Goal: Task Accomplishment & Management: Manage account settings

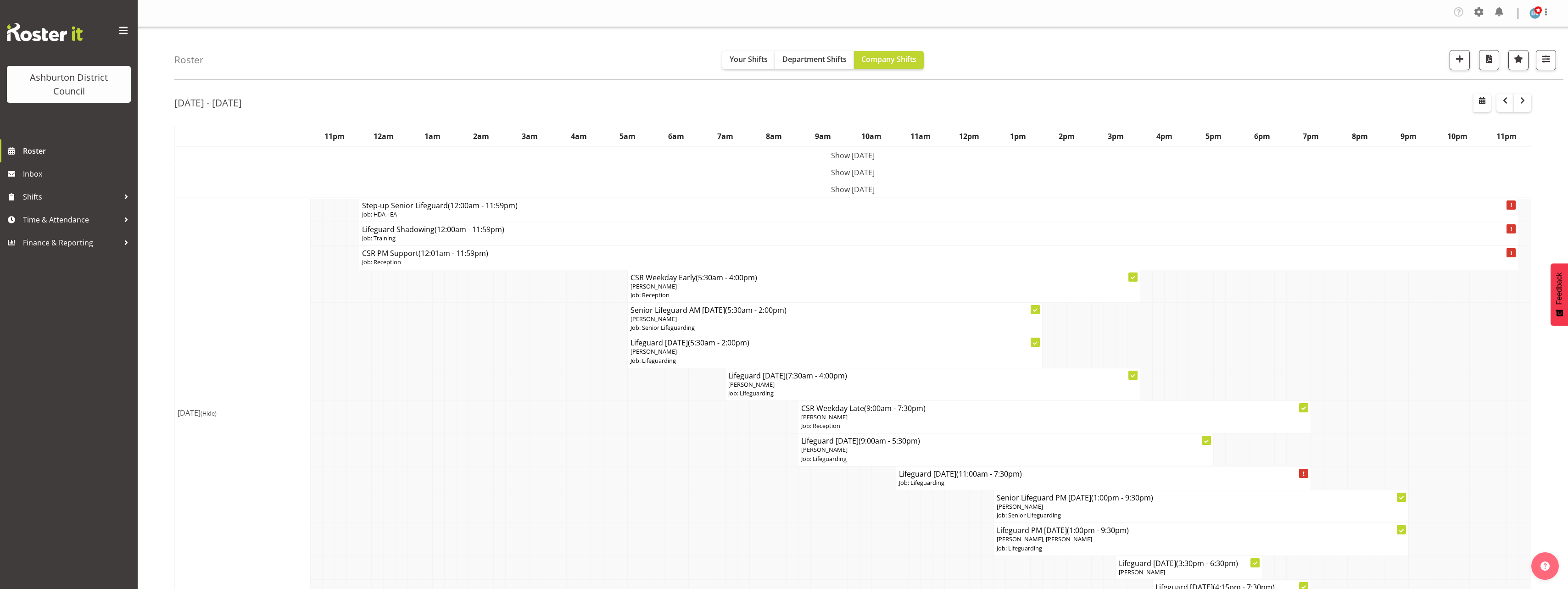
click at [175, 275] on td "[DATE] (Hide)" at bounding box center [242, 413] width 135 height 430
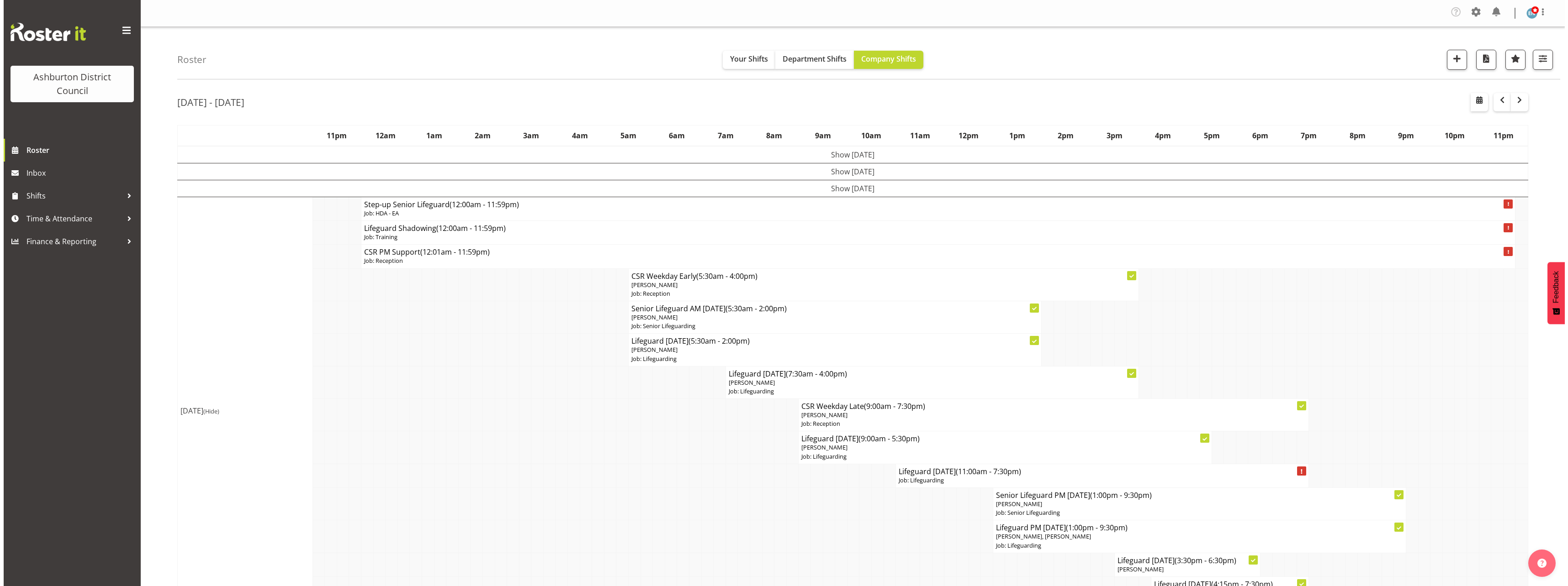
scroll to position [91, 0]
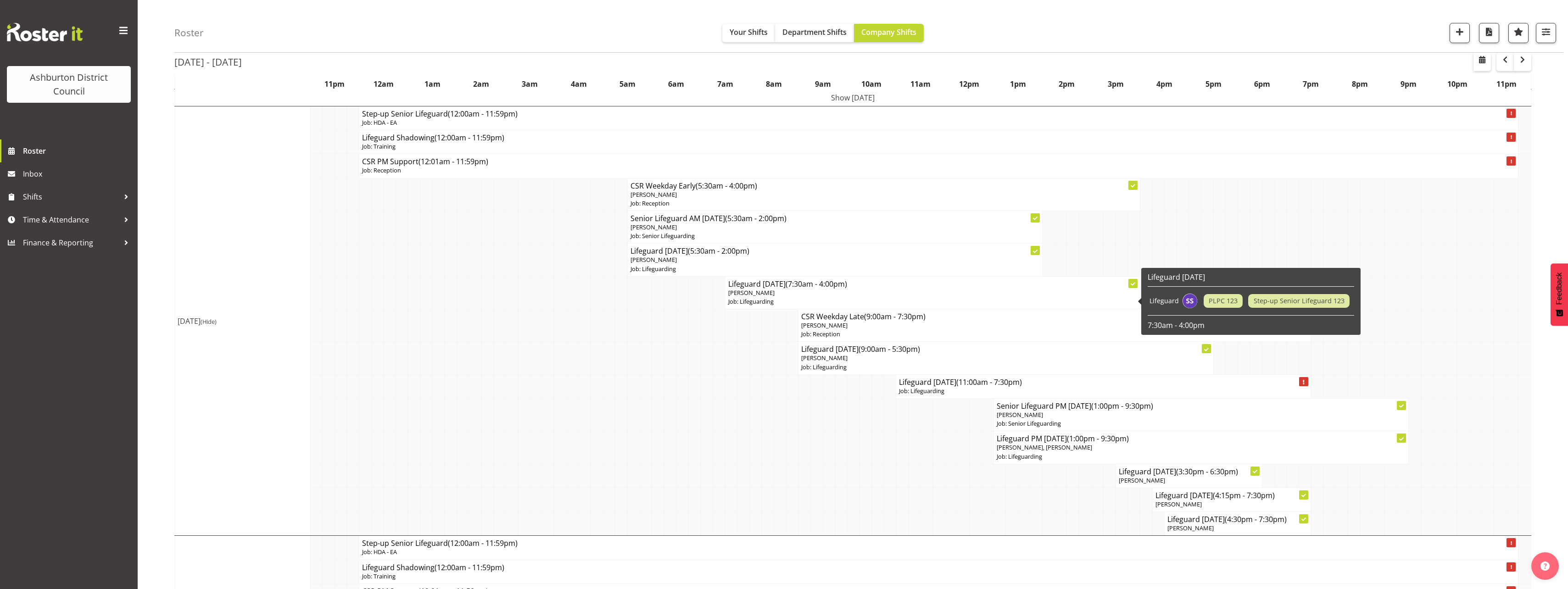
click at [774, 298] on p "Job: Lifeguarding" at bounding box center [933, 302] width 409 height 9
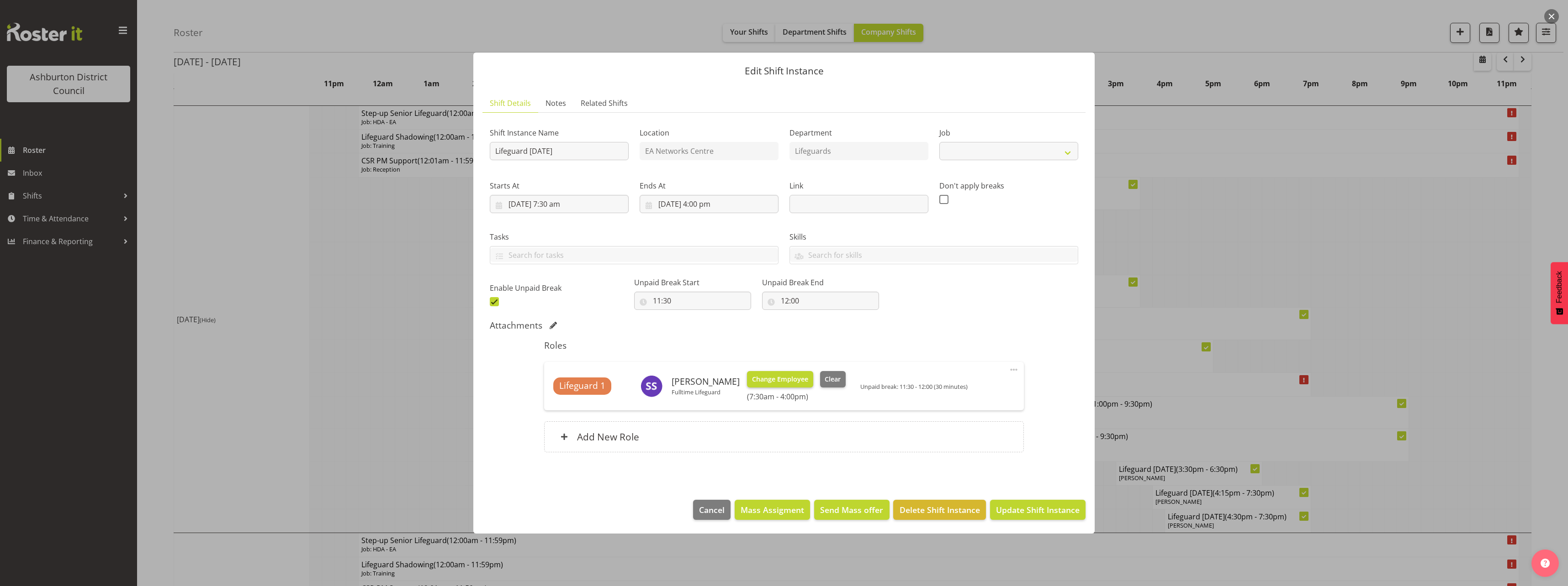
select select "38"
click at [824, 379] on span "Clear" at bounding box center [832, 379] width 16 height 10
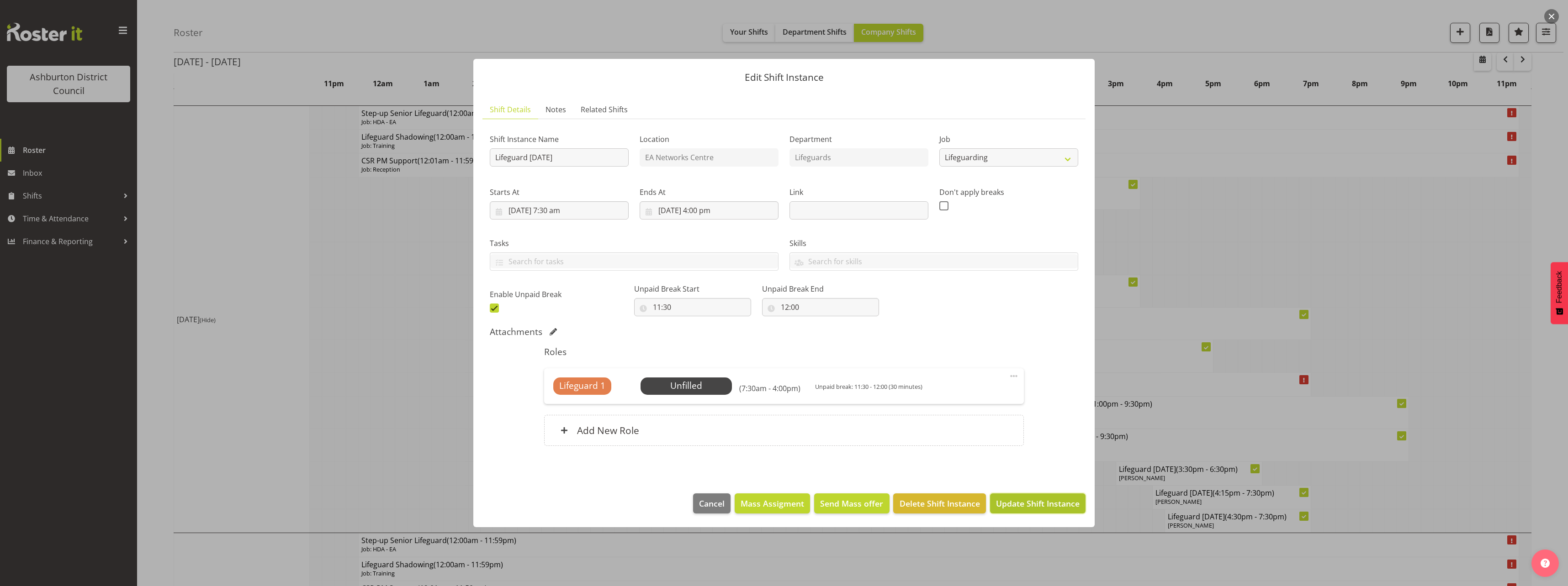
click at [1048, 507] on span "Update Shift Instance" at bounding box center [1038, 503] width 83 height 12
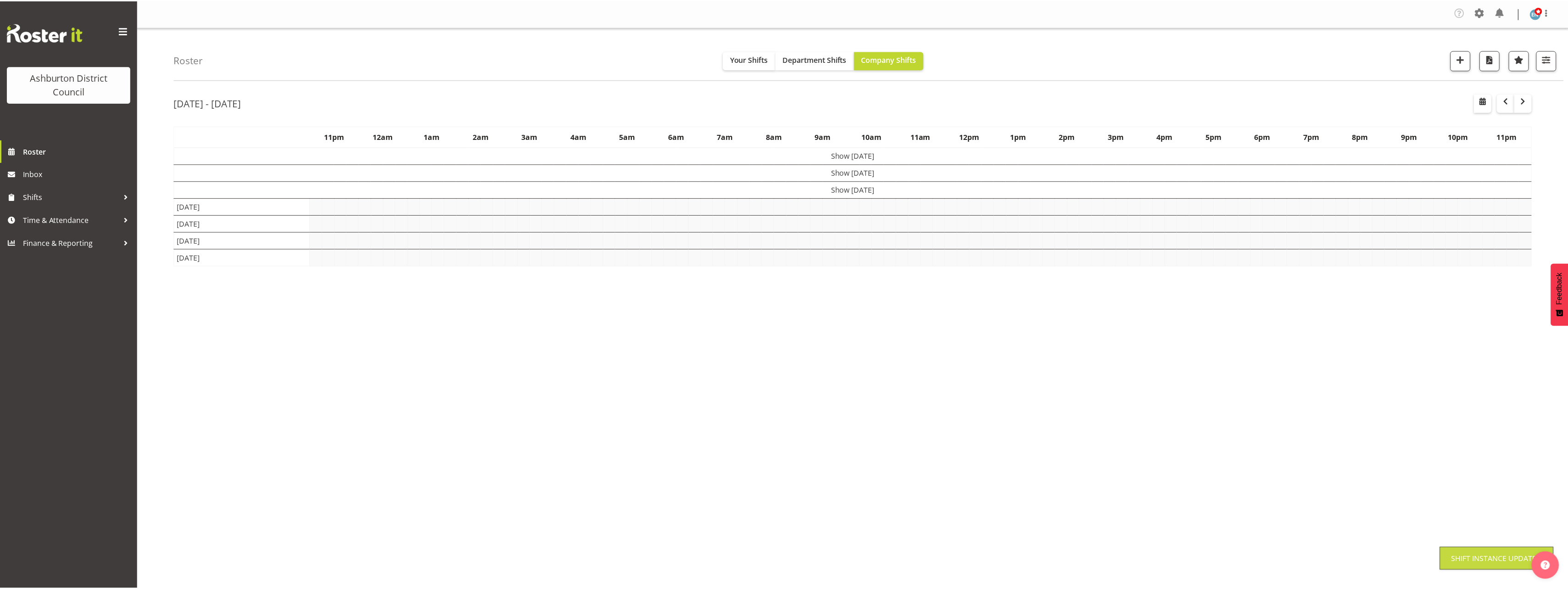
scroll to position [0, 0]
click at [152, 270] on div "Roster Your Shifts Department Shifts Company Shifts 1 Locations [GEOGRAPHIC_DAT…" at bounding box center [853, 241] width 1431 height 427
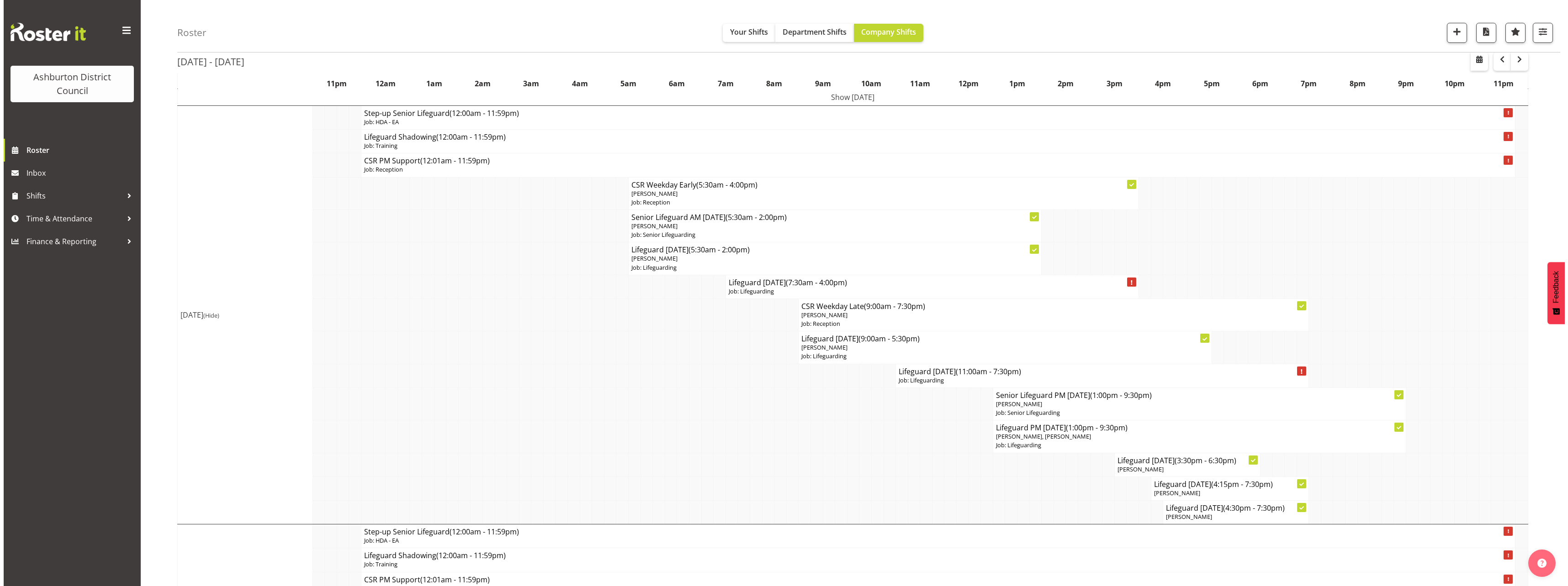
scroll to position [183, 0]
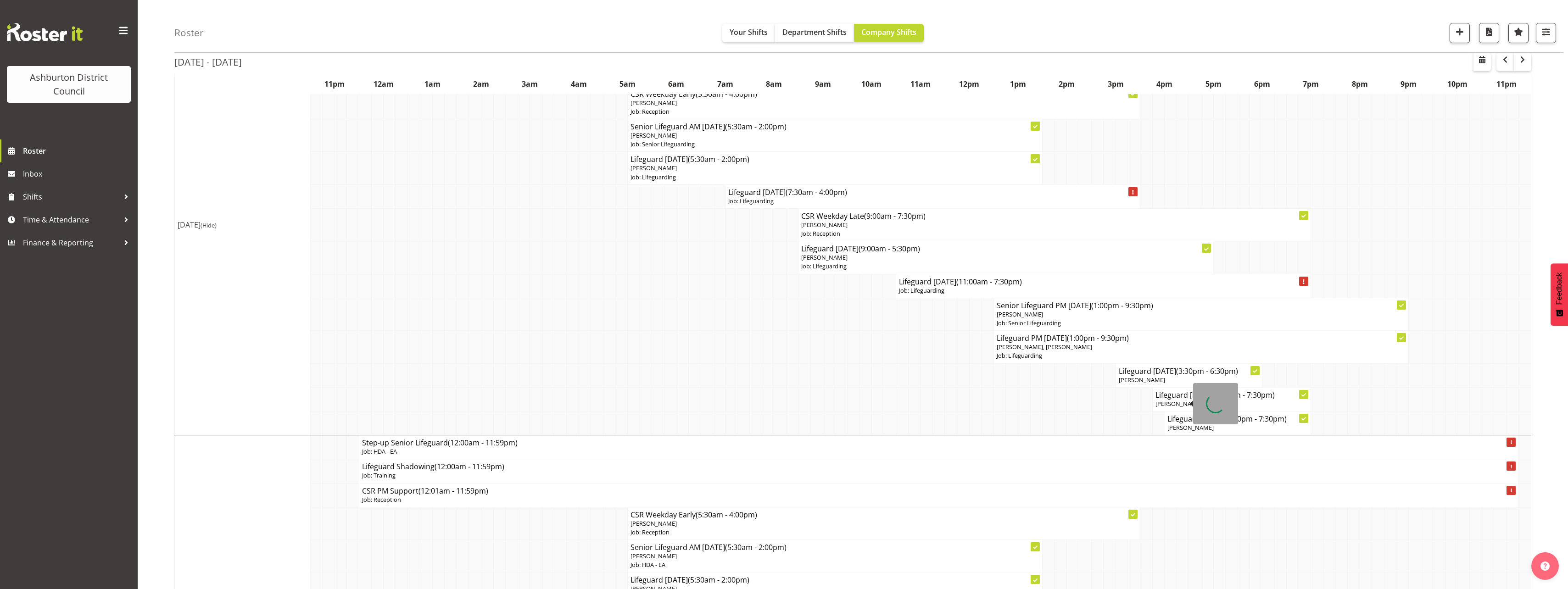
click at [1199, 400] on div at bounding box center [1215, 404] width 45 height 41
click at [1174, 403] on span "[PERSON_NAME]" at bounding box center [1178, 404] width 46 height 8
select select
select select "8"
select select "2025"
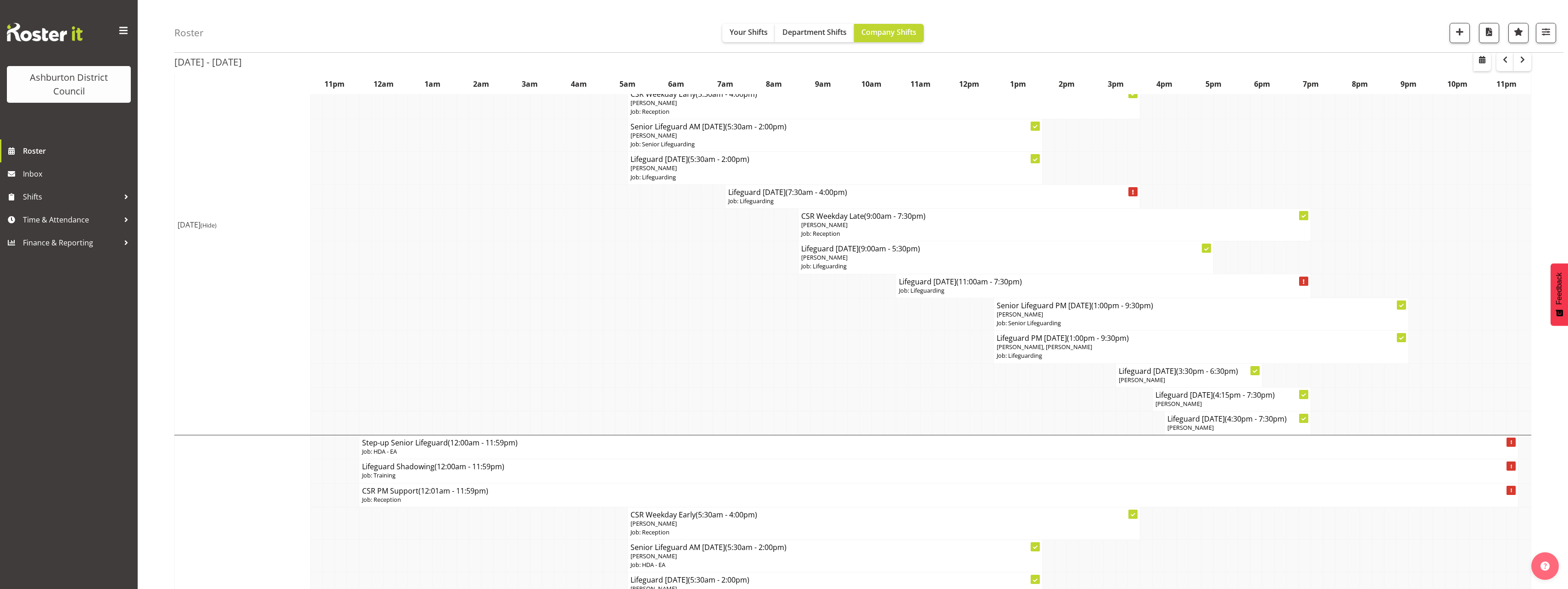
select select "19"
select select "30"
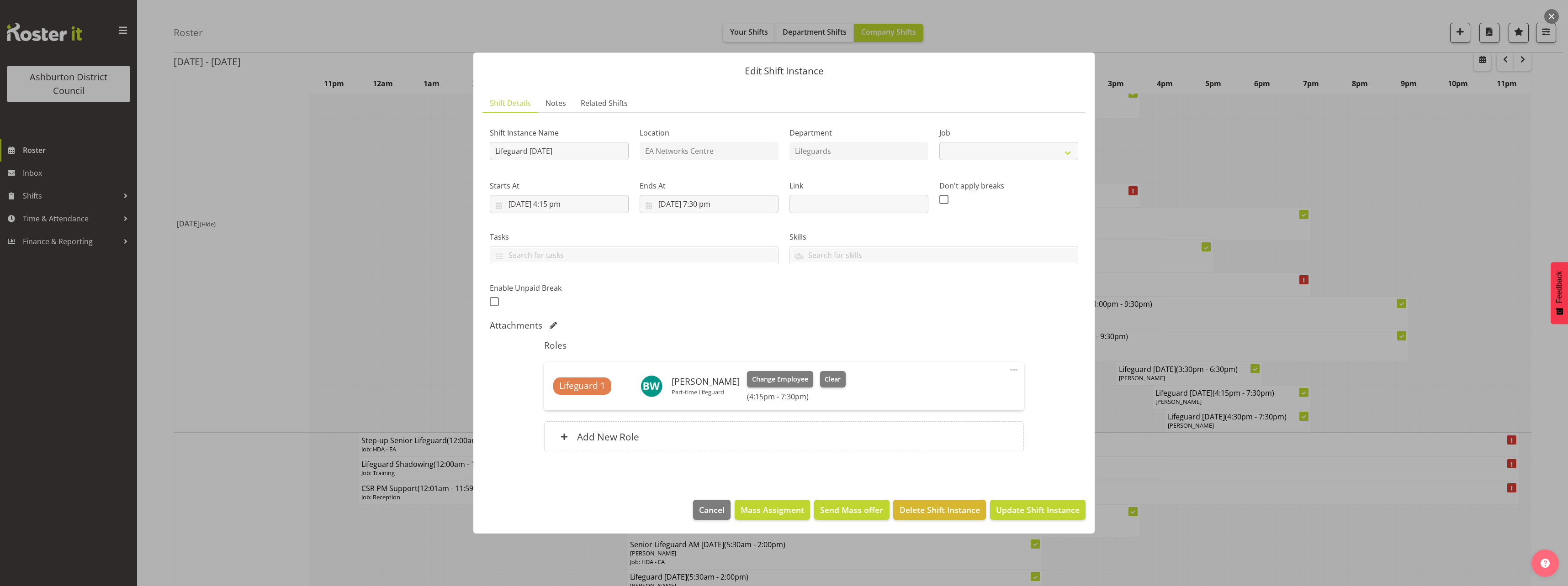
select select "38"
click at [708, 203] on input "[DATE] 7:30 pm" at bounding box center [708, 204] width 138 height 18
drag, startPoint x: 703, startPoint y: 401, endPoint x: 712, endPoint y: 394, distance: 11.4
click at [703, 401] on select "00 01 02 03 04 05 06 07 08 09 10 11 12 13 14 15 16 17 18 19 20 21 22 23" at bounding box center [708, 398] width 21 height 18
select select "20"
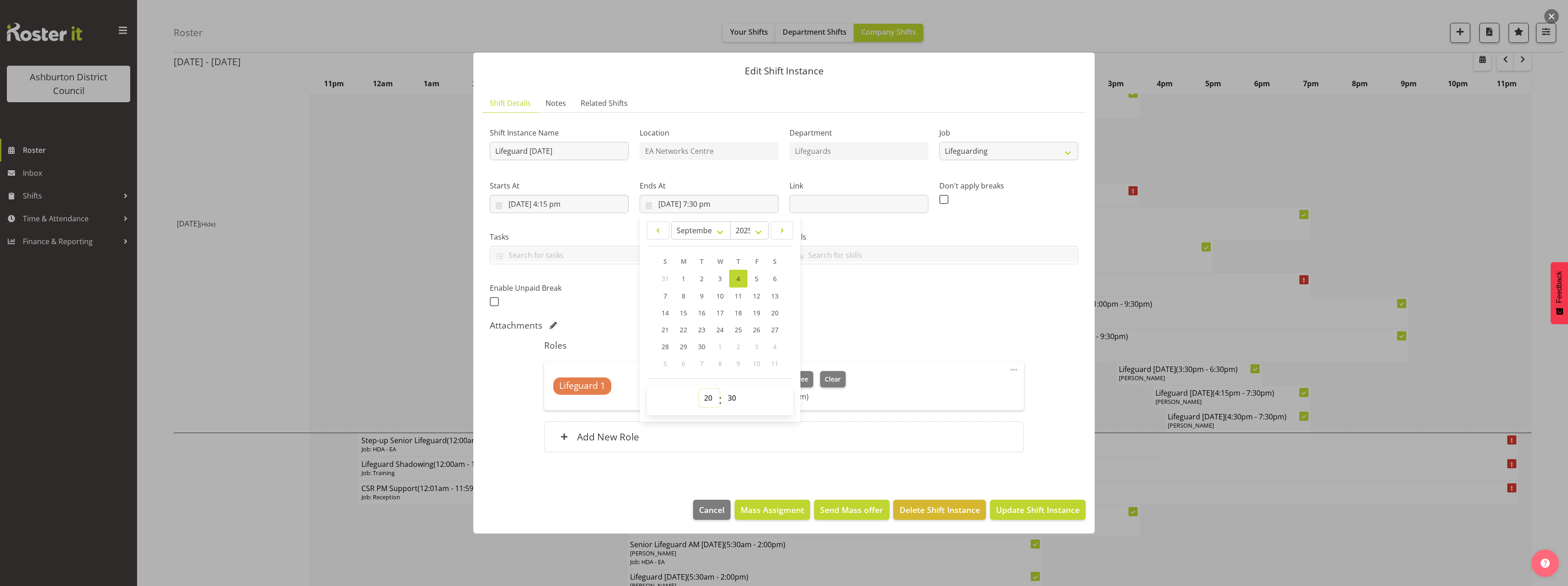
click at [698, 389] on select "00 01 02 03 04 05 06 07 08 09 10 11 12 13 14 15 16 17 18 19 20 21 22 23" at bounding box center [708, 398] width 21 height 18
type input "[DATE] 8:30 pm"
click at [729, 398] on select "00 01 02 03 04 05 06 07 08 09 10 11 12 13 14 15 16 17 18 19 20 21 22 23 24 25 2…" at bounding box center [733, 398] width 21 height 18
select select "15"
click at [723, 389] on select "00 01 02 03 04 05 06 07 08 09 10 11 12 13 14 15 16 17 18 19 20 21 22 23 24 25 2…" at bounding box center [733, 398] width 21 height 18
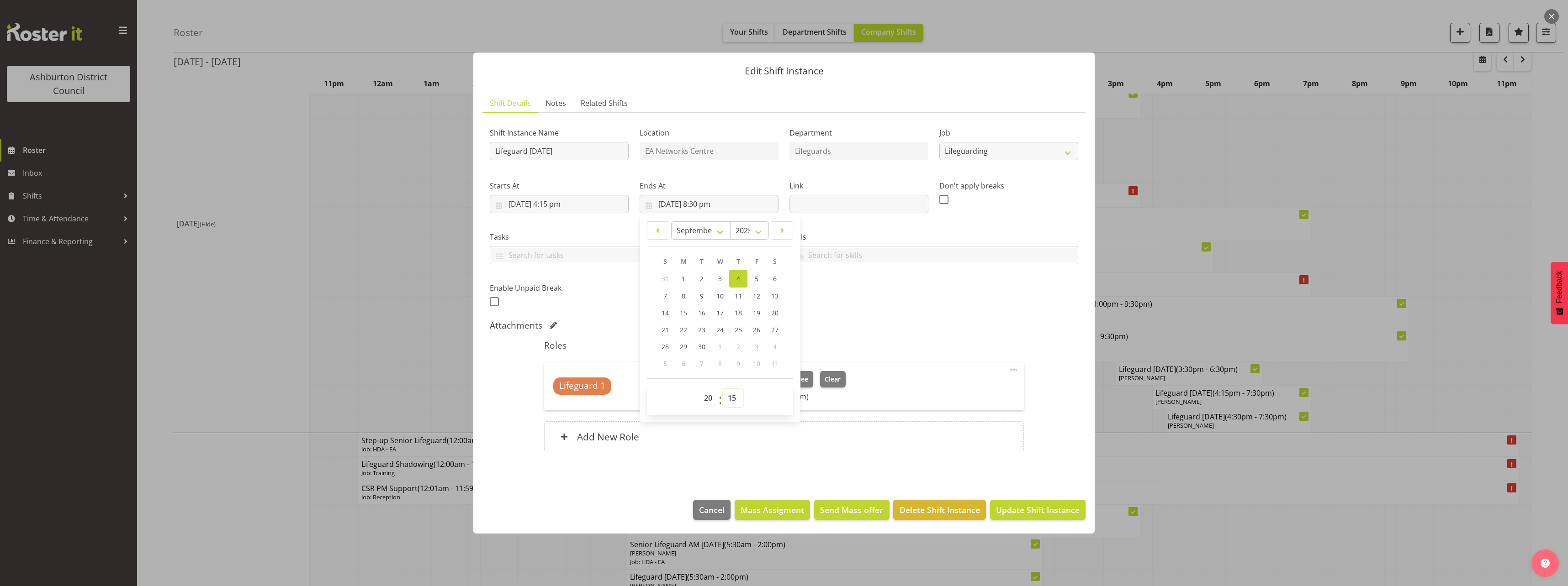
type input "[DATE] 8:15 pm"
click at [975, 326] on div "Attachments" at bounding box center [784, 326] width 588 height 11
click at [1045, 515] on span "Update Shift Instance" at bounding box center [1038, 509] width 83 height 12
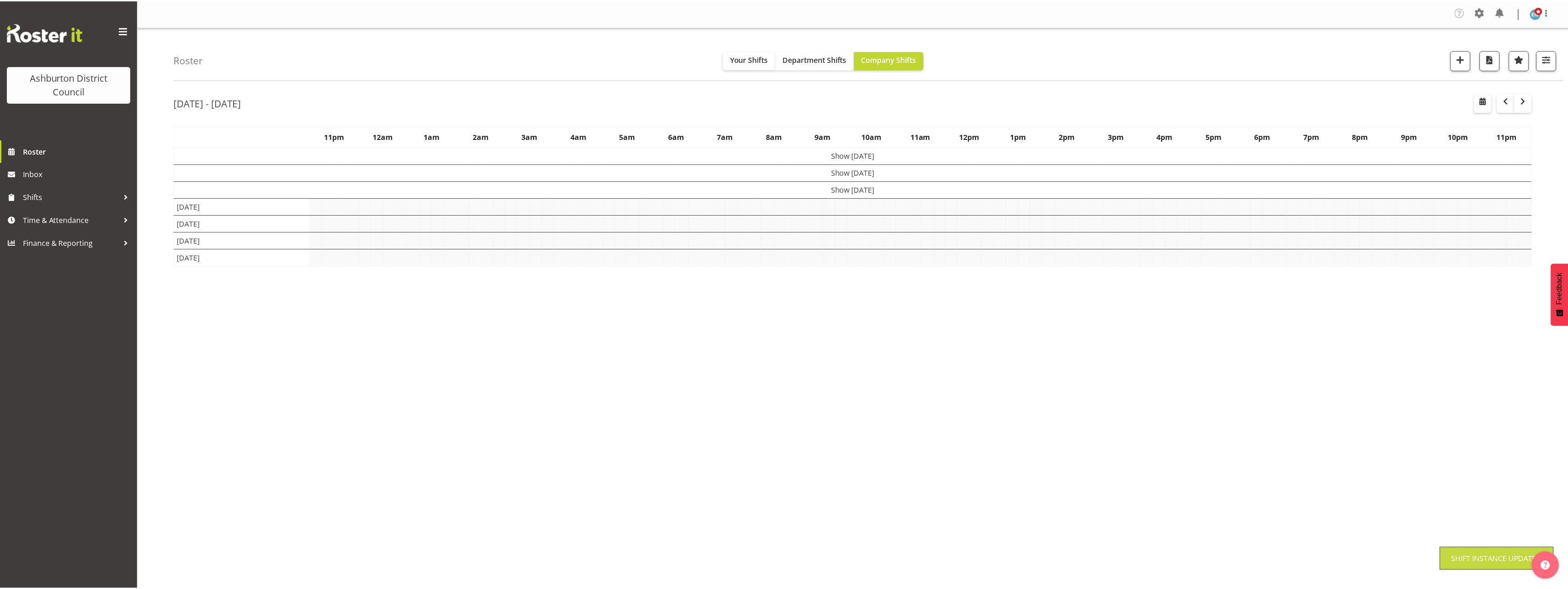
scroll to position [0, 0]
click at [167, 245] on div "Roster Your Shifts Department Shifts Company Shifts 1 Locations [GEOGRAPHIC_DAT…" at bounding box center [853, 241] width 1431 height 427
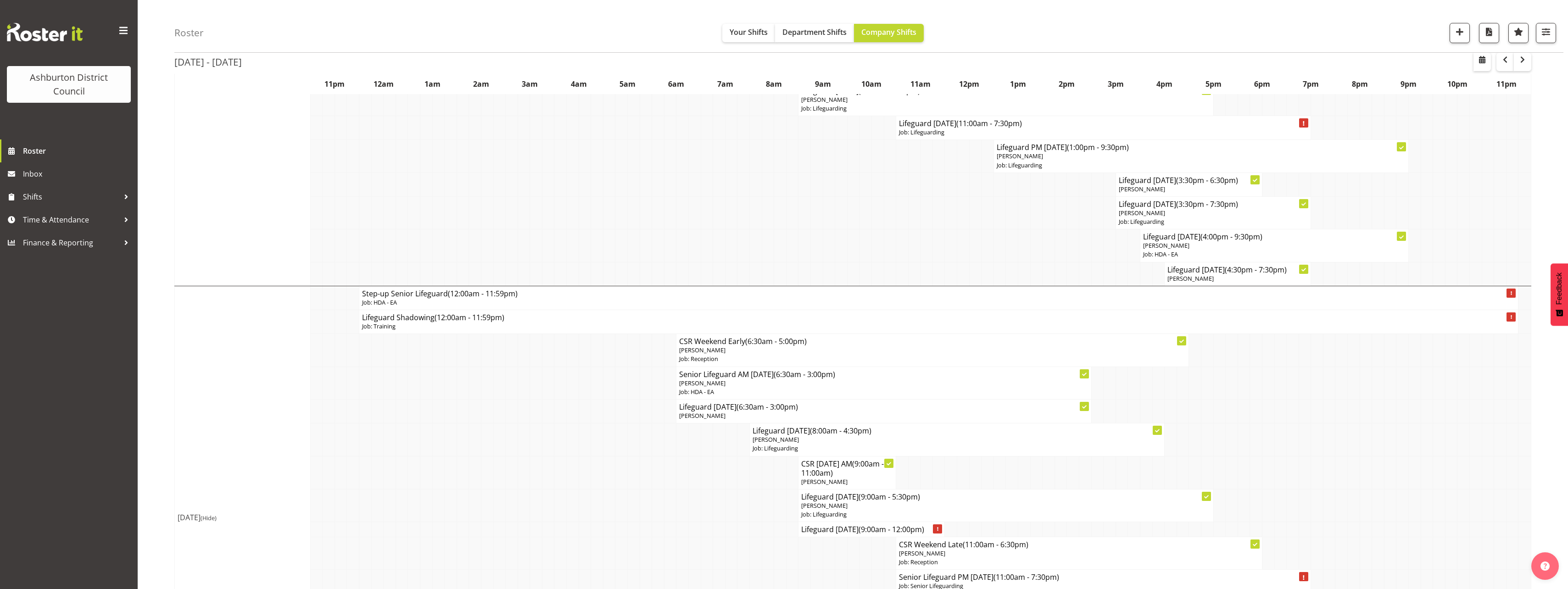
scroll to position [826, 0]
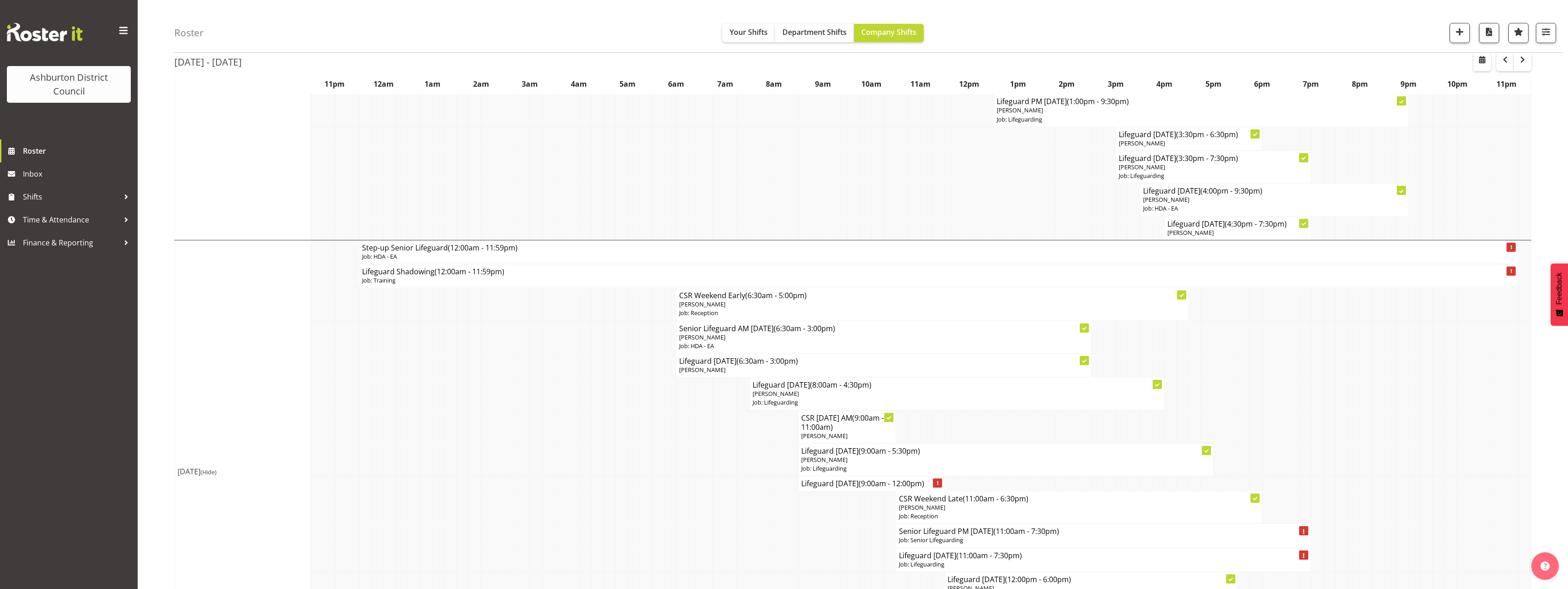
click at [166, 340] on div "Roster Your Shifts Department Shifts Company Shifts 1 Locations [GEOGRAPHIC_DAT…" at bounding box center [853, 191] width 1431 height 1981
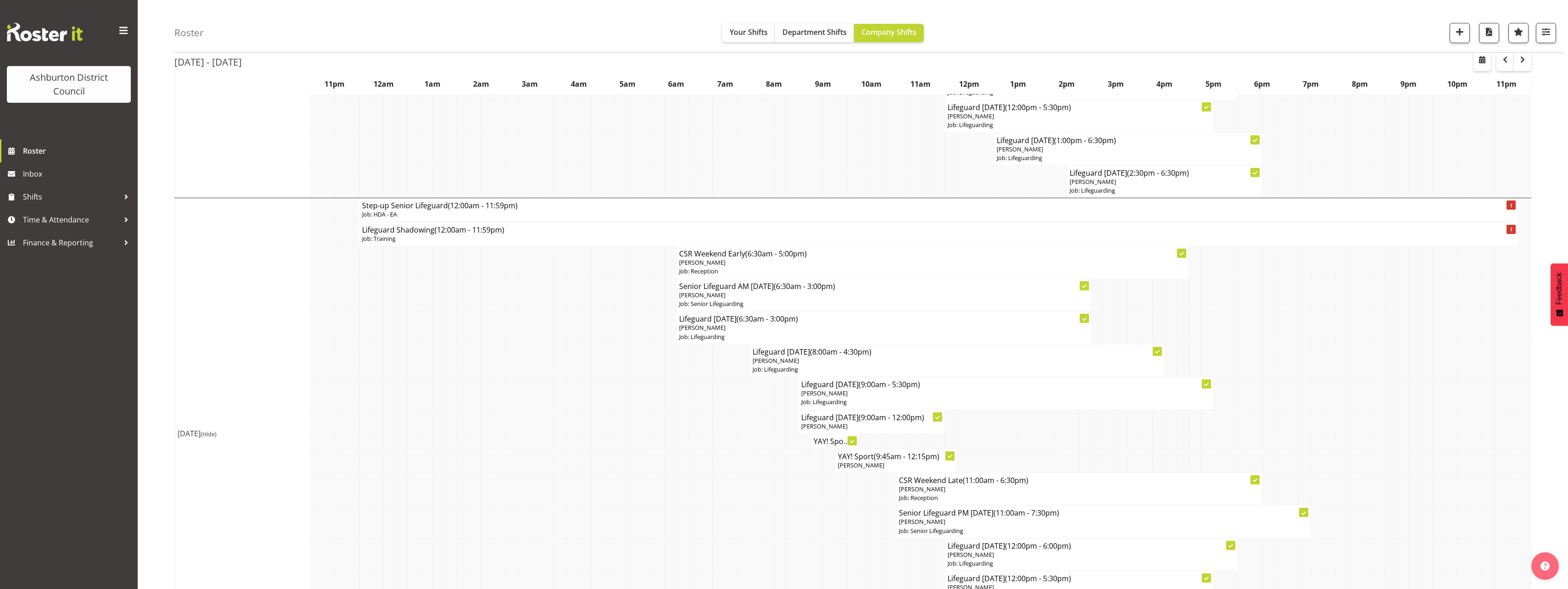
scroll to position [1418, 0]
